Goal: Information Seeking & Learning: Learn about a topic

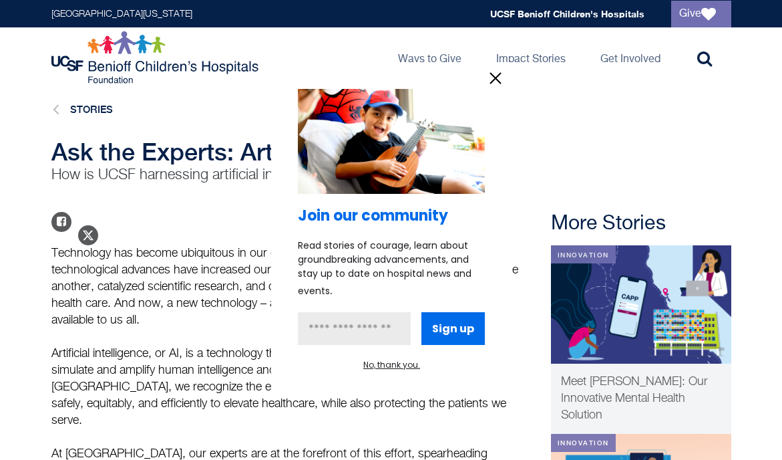
click at [563, 150] on div at bounding box center [391, 230] width 782 height 460
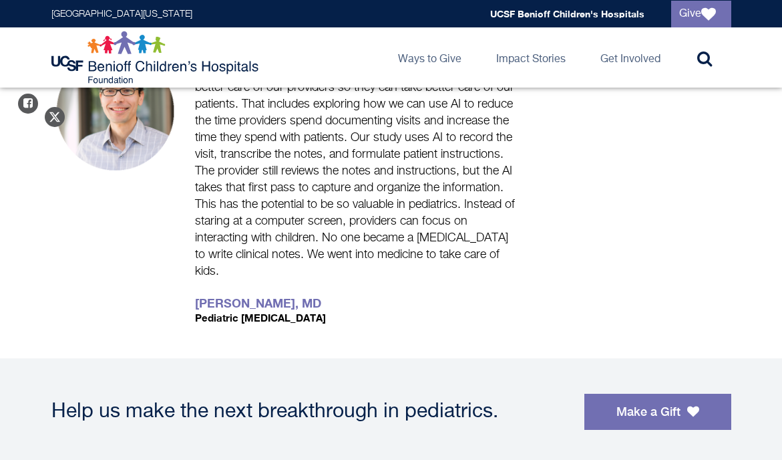
scroll to position [1537, 0]
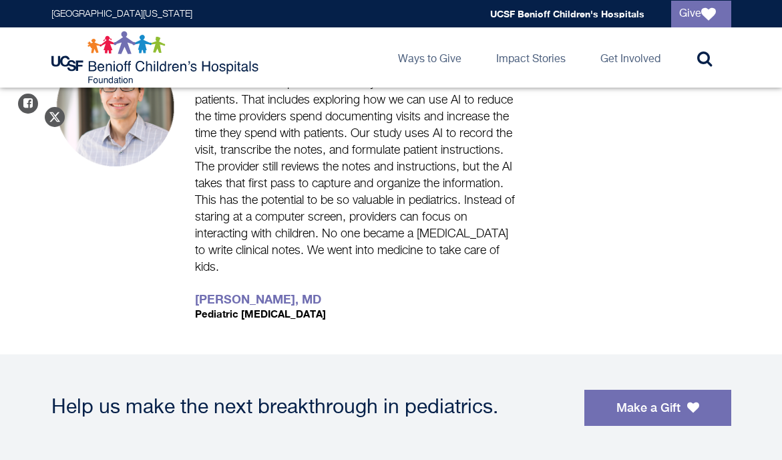
click at [476, 354] on div "Help us make the next breakthrough in pediatrics. Make a Gift" at bounding box center [391, 407] width 704 height 107
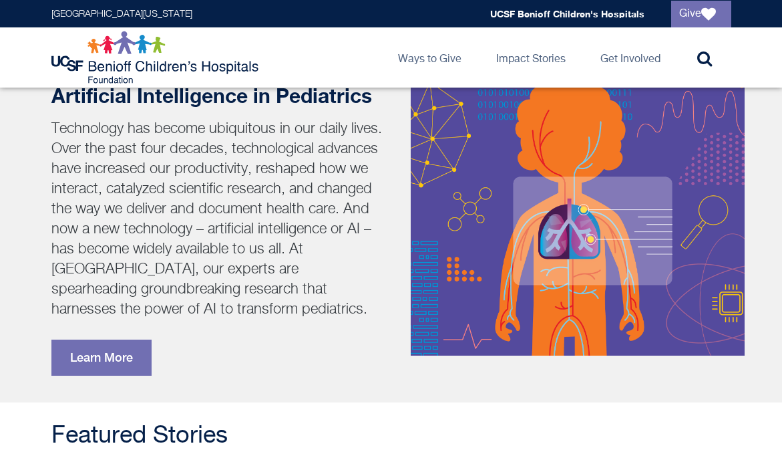
scroll to position [267, 0]
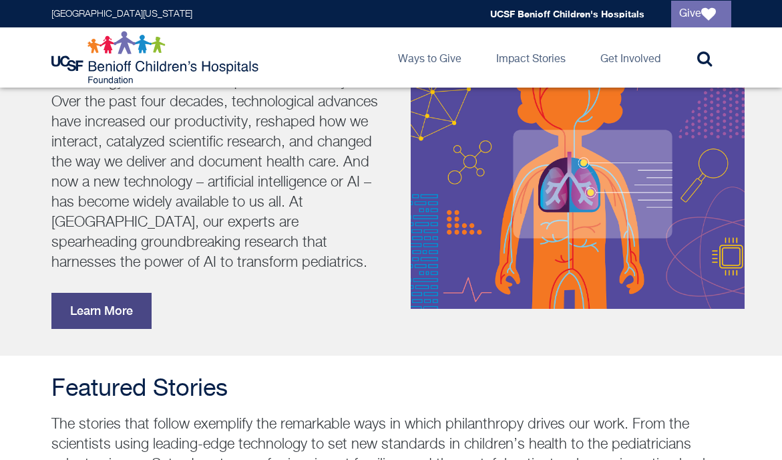
click at [117, 301] on link "Learn More" at bounding box center [101, 311] width 100 height 36
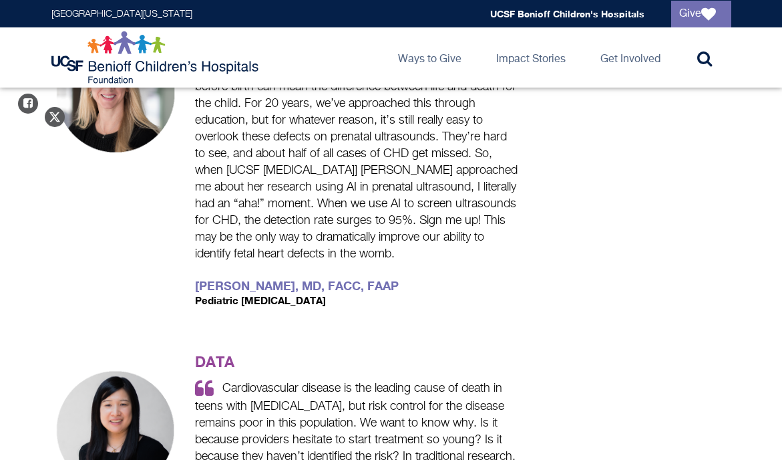
scroll to position [869, 0]
